Goal: Task Accomplishment & Management: Complete application form

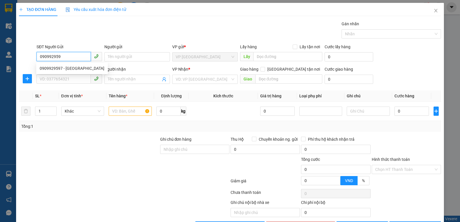
type input "0909929597"
click at [54, 69] on div "0909929597 - [GEOGRAPHIC_DATA]" at bounding box center [72, 68] width 65 height 6
type input "việt anh"
type input "0909929597"
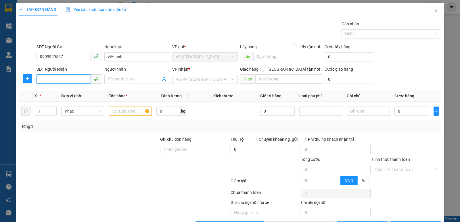
click at [56, 78] on input "SĐT Người Nhận" at bounding box center [63, 78] width 54 height 9
click at [54, 100] on div "0359602342" at bounding box center [72, 100] width 65 height 6
type input "0359602342"
checkbox input "true"
type input "mđ"
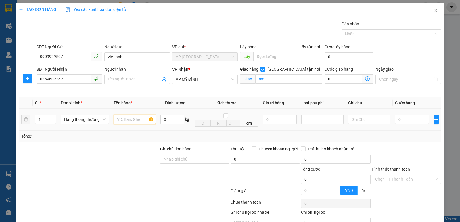
click at [120, 118] on input "text" at bounding box center [135, 119] width 42 height 9
type input "mau răng"
click at [401, 117] on input "0" at bounding box center [412, 119] width 34 height 9
type input "3"
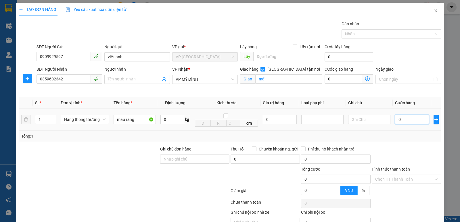
type input "3"
type input "30"
type input "300"
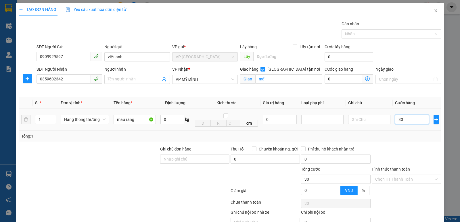
type input "300"
type input "3.000"
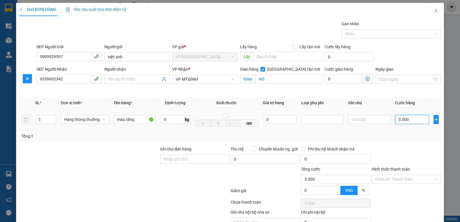
type input "30.000"
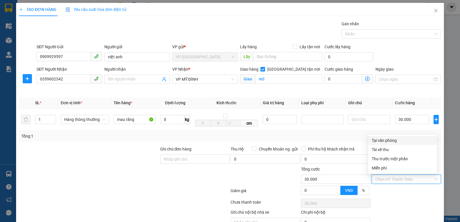
drag, startPoint x: 393, startPoint y: 179, endPoint x: 391, endPoint y: 185, distance: 6.3
click at [392, 181] on input "Hình thức thanh toán" at bounding box center [404, 179] width 58 height 9
click at [384, 142] on div "Tại văn phòng" at bounding box center [403, 140] width 62 height 6
type input "0"
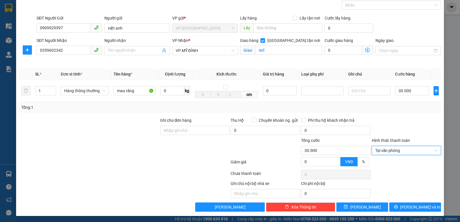
scroll to position [30, 0]
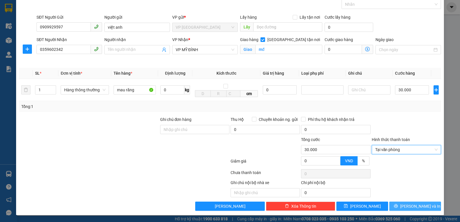
click at [406, 204] on button "[PERSON_NAME] và In" at bounding box center [415, 206] width 52 height 9
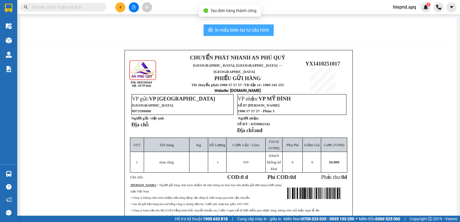
click at [251, 30] on span "In mẫu biên lai tự cấu hình" at bounding box center [242, 29] width 54 height 7
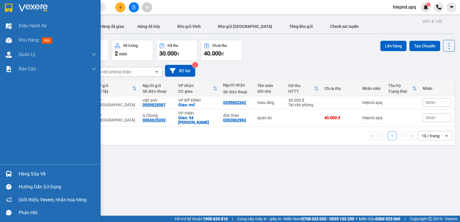
click at [36, 173] on div "Hàng sắp về" at bounding box center [58, 174] width 78 height 9
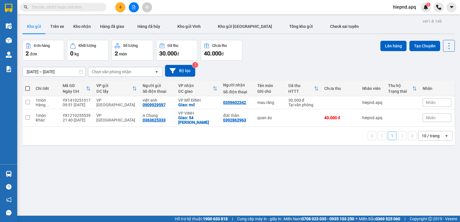
click at [319, 174] on section "Kết quả tìm kiếm ( 0 ) Bộ lọc No Data hiepnd.apq 5 Điều hành xe Kho hàng mới Qu…" at bounding box center [230, 111] width 460 height 222
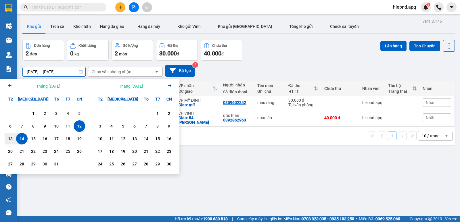
click at [64, 71] on input "[DATE] – [DATE]" at bounding box center [54, 71] width 63 height 9
click at [212, 174] on div "ver 1.8.146 Kho gửi Trên xe Kho nhận Hàng đã giao Hàng đã hủy Kho gửi Vinh Kho …" at bounding box center [238, 128] width 437 height 222
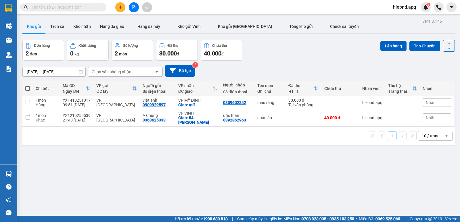
click at [76, 5] on input "text" at bounding box center [66, 7] width 68 height 6
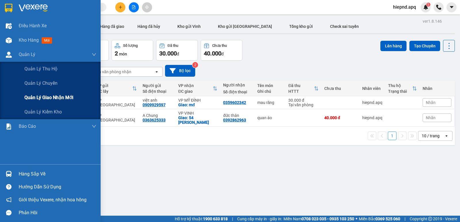
click at [47, 96] on span "Quản lý giao nhận mới" at bounding box center [48, 97] width 49 height 7
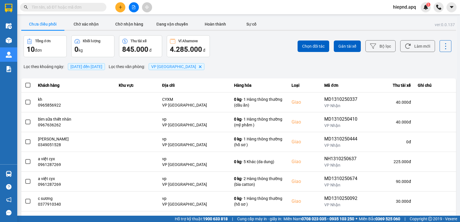
click at [101, 65] on span "[DATE] đến [DATE]" at bounding box center [86, 66] width 32 height 5
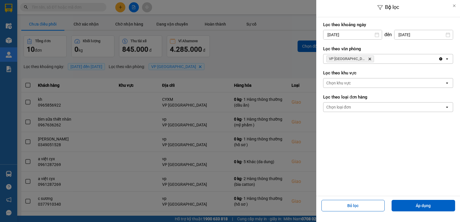
click at [358, 37] on input "[DATE]" at bounding box center [352, 34] width 58 height 9
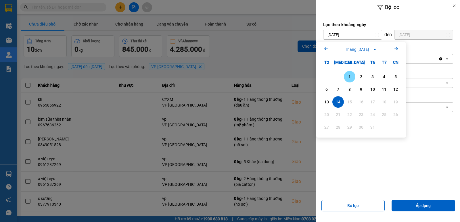
click at [349, 74] on div "1" at bounding box center [349, 76] width 8 height 7
type input "[DATE]"
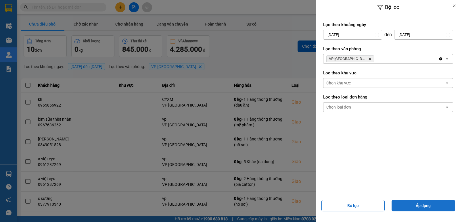
click at [406, 206] on button "Áp dụng" at bounding box center [423, 205] width 64 height 11
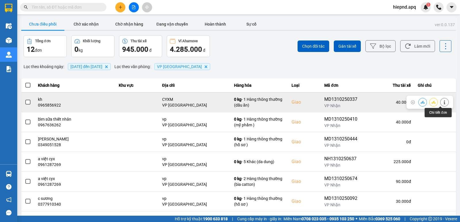
click at [442, 103] on icon at bounding box center [444, 102] width 4 height 4
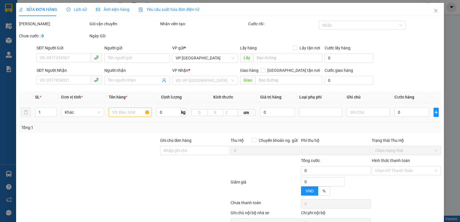
type input "0396587383"
type input "khánh việt [GEOGRAPHIC_DATA]"
type input "0965856922"
type input "kh"
checkbox input "true"
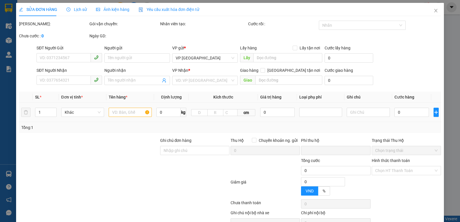
type input "CYXM"
type input "0"
type input "40.000"
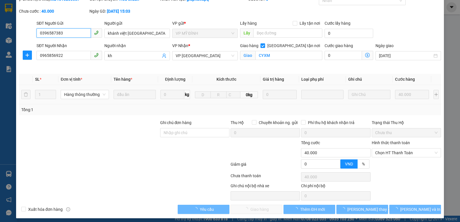
scroll to position [28, 0]
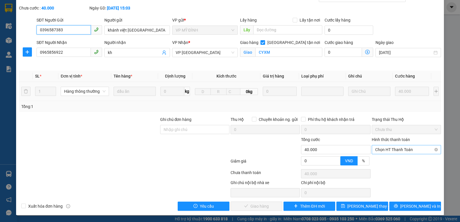
click at [398, 149] on span "Chọn HT Thanh Toán" at bounding box center [406, 149] width 62 height 9
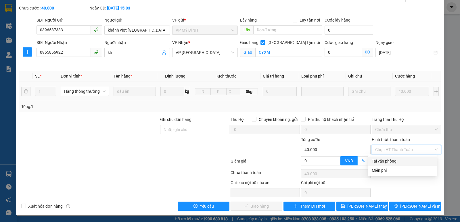
drag, startPoint x: 393, startPoint y: 162, endPoint x: 366, endPoint y: 165, distance: 26.9
click at [392, 162] on div "Tại văn phòng" at bounding box center [403, 161] width 62 height 6
type input "0"
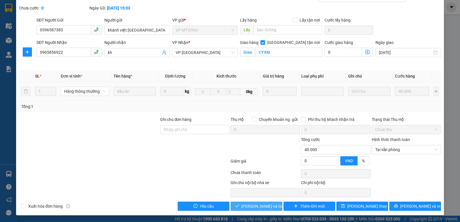
click at [244, 207] on span "[PERSON_NAME] và Giao hàng" at bounding box center [268, 206] width 55 height 6
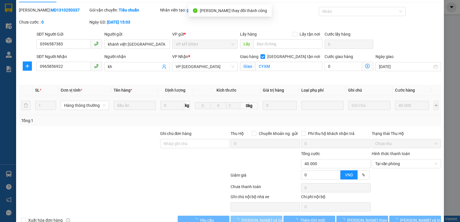
scroll to position [0, 0]
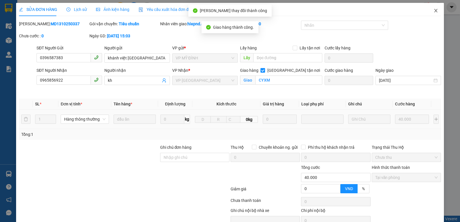
drag, startPoint x: 431, startPoint y: 11, endPoint x: 435, endPoint y: 16, distance: 6.2
click at [433, 11] on icon "close" at bounding box center [435, 10] width 5 height 5
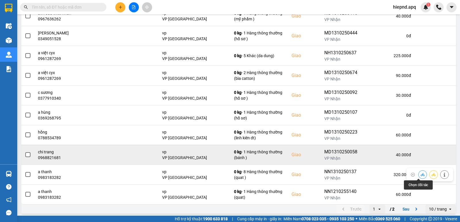
scroll to position [88, 0]
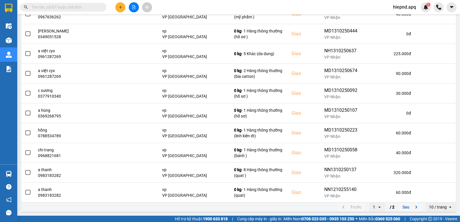
click at [415, 208] on icon "next page. current page 1 / 2" at bounding box center [416, 207] width 2 height 3
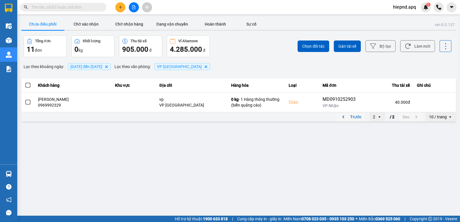
click at [343, 119] on icon "previous page. current page 2 / 2" at bounding box center [343, 117] width 7 height 7
